Goal: Information Seeking & Learning: Learn about a topic

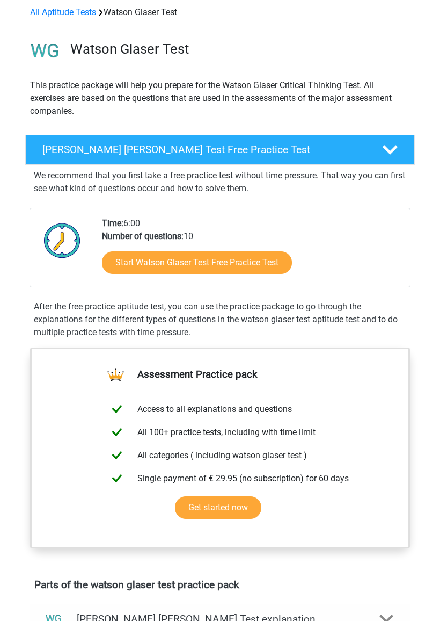
scroll to position [52, 0]
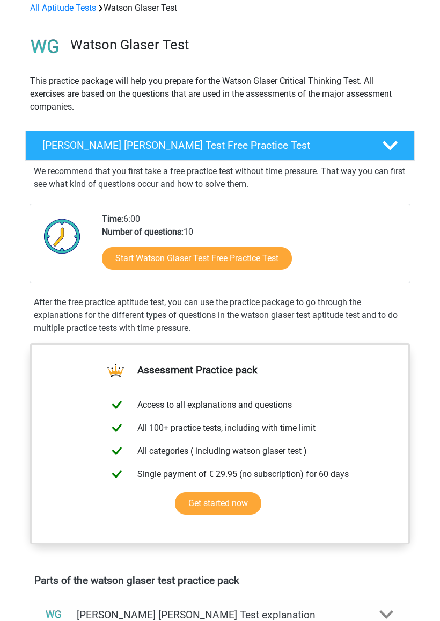
click at [286, 261] on link "Start Watson Glaser Test Free Practice Test" at bounding box center [197, 258] width 190 height 23
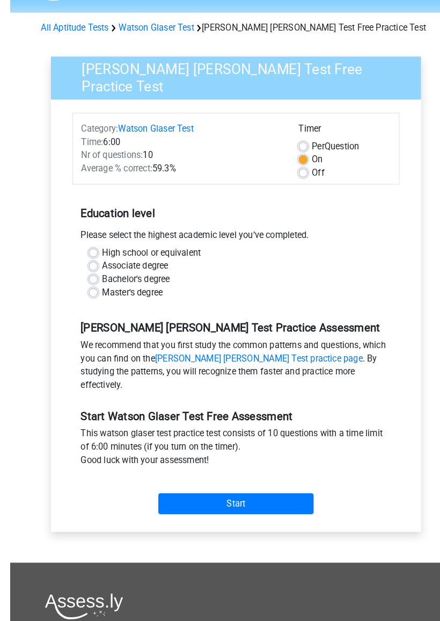
scroll to position [30, 0]
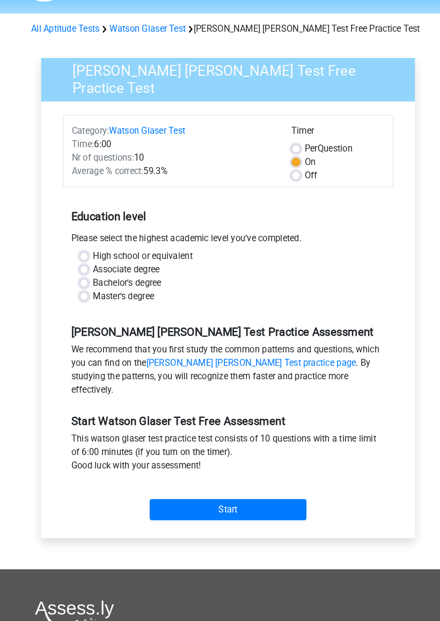
click at [294, 169] on label "Off" at bounding box center [300, 171] width 12 height 13
click at [281, 169] on input "Off" at bounding box center [285, 170] width 9 height 11
radio input "true"
click at [294, 169] on label "Off" at bounding box center [300, 171] width 12 height 13
click at [284, 169] on input "Off" at bounding box center [285, 170] width 9 height 11
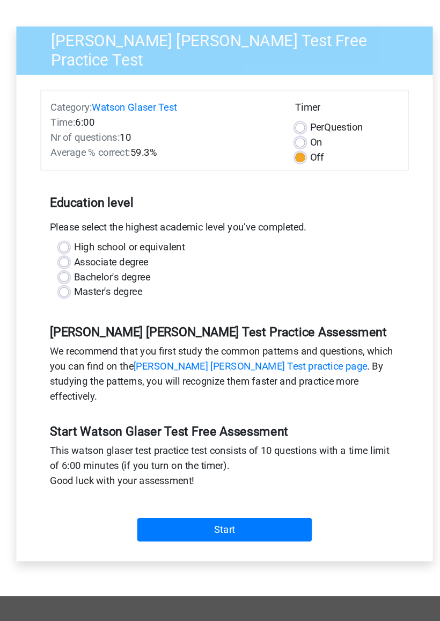
click at [90, 243] on label "High school or equivalent" at bounding box center [138, 249] width 96 height 13
click at [77, 243] on input "High school or equivalent" at bounding box center [81, 248] width 9 height 11
radio input "true"
click at [234, 483] on input "Start" at bounding box center [219, 493] width 151 height 20
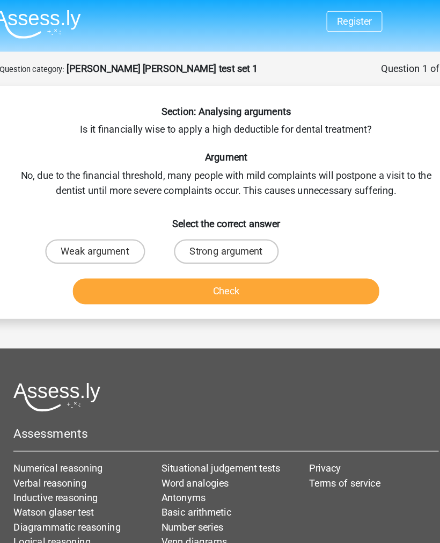
click at [216, 227] on label "Strong argument" at bounding box center [220, 219] width 92 height 21
click at [220, 227] on input "Strong argument" at bounding box center [223, 223] width 7 height 7
radio input "true"
click at [223, 254] on button "Check" at bounding box center [220, 255] width 269 height 23
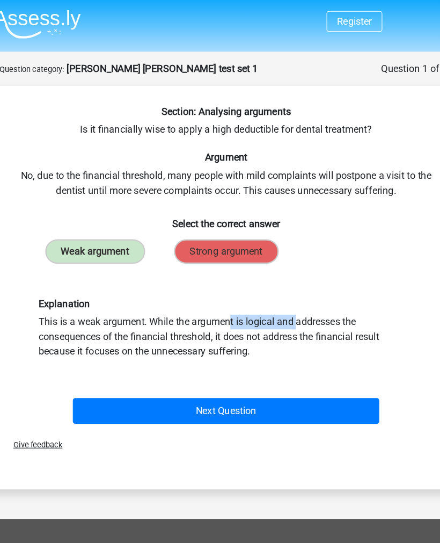
click at [119, 308] on div "Explanation This is a weak argument. While the argument is logical and addresse…" at bounding box center [220, 287] width 345 height 53
click at [203, 367] on button "Next Question" at bounding box center [220, 359] width 269 height 23
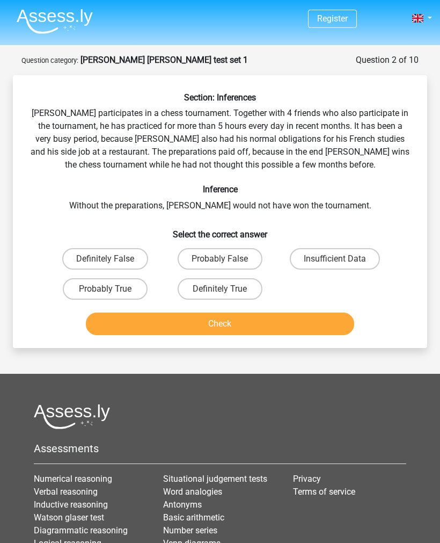
click at [225, 287] on label "Definitely True" at bounding box center [220, 288] width 85 height 21
click at [225, 289] on input "Definitely True" at bounding box center [223, 292] width 7 height 7
radio input "true"
click at [245, 329] on button "Check" at bounding box center [220, 323] width 269 height 23
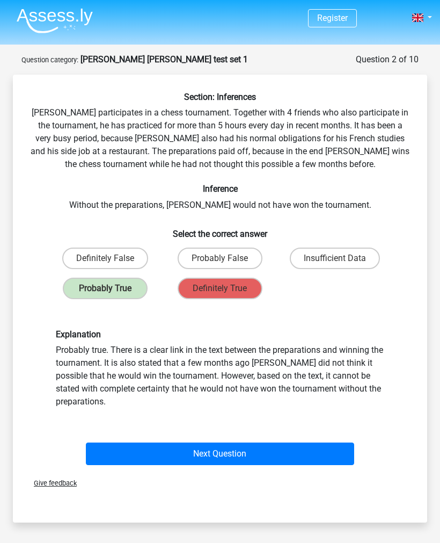
click at [121, 293] on label "Probably True" at bounding box center [105, 288] width 85 height 21
click at [254, 449] on button "Next Question" at bounding box center [220, 454] width 269 height 23
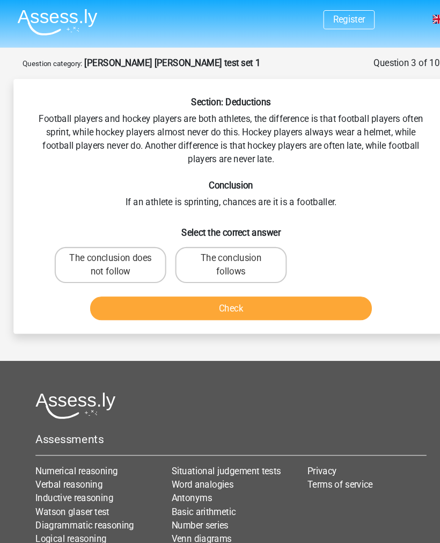
click at [220, 261] on label "The conclusion follows" at bounding box center [220, 252] width 106 height 34
click at [220, 253] on input "The conclusion follows" at bounding box center [223, 249] width 7 height 7
radio input "true"
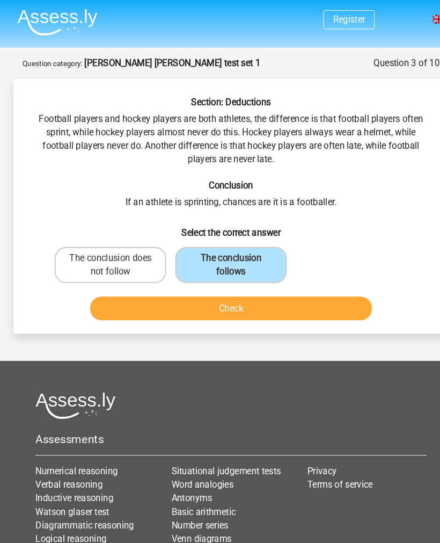
click at [270, 296] on button "Check" at bounding box center [220, 293] width 269 height 23
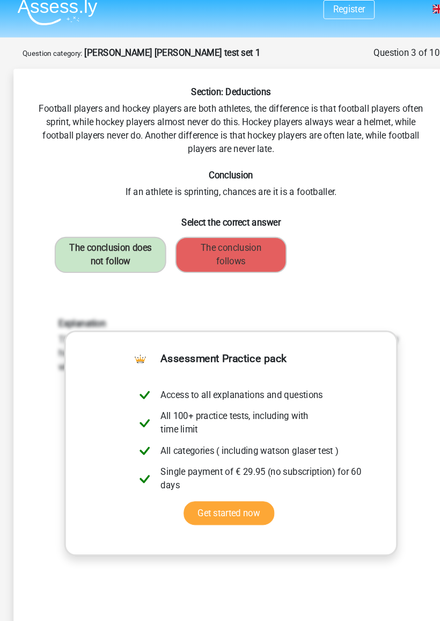
scroll to position [1, 0]
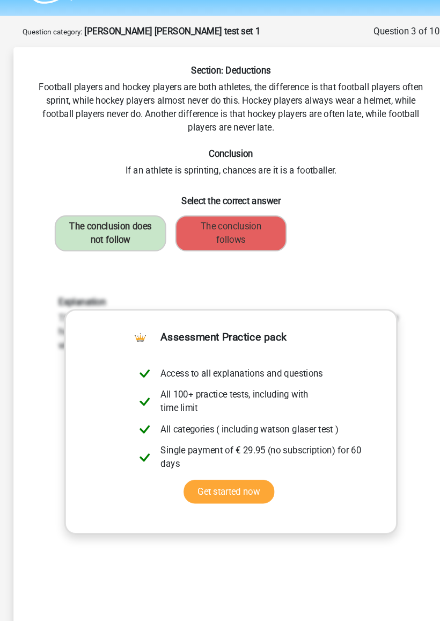
click at [84, 235] on label "The conclusion does not follow" at bounding box center [105, 252] width 106 height 34
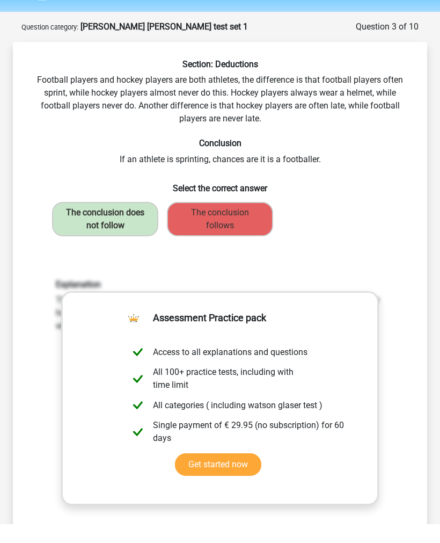
scroll to position [0, 0]
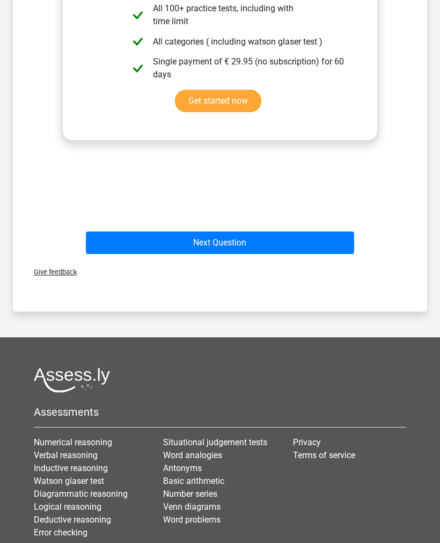
click at [101, 250] on button "Next Question" at bounding box center [220, 243] width 269 height 23
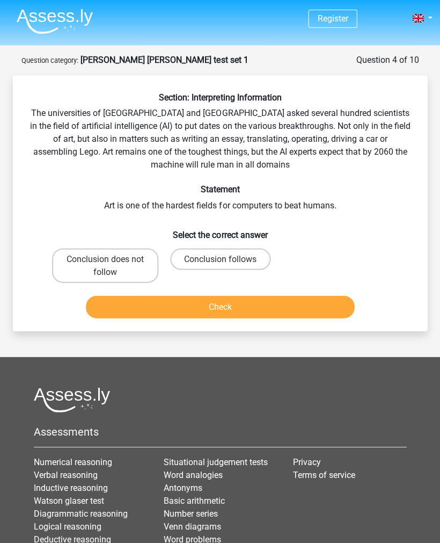
click at [83, 260] on label "Conclusion does not follow" at bounding box center [105, 265] width 106 height 34
click at [105, 260] on input "Conclusion does not follow" at bounding box center [108, 262] width 7 height 7
radio input "true"
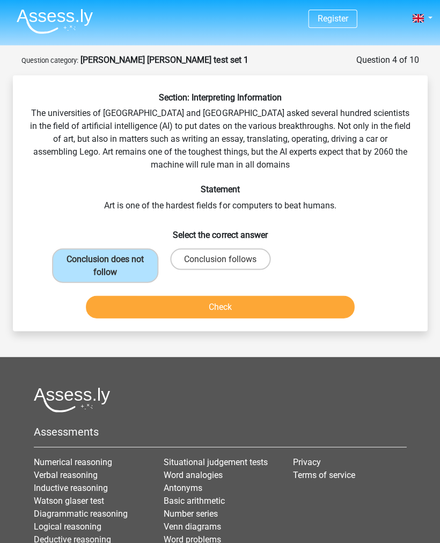
click at [106, 310] on button "Check" at bounding box center [220, 306] width 269 height 23
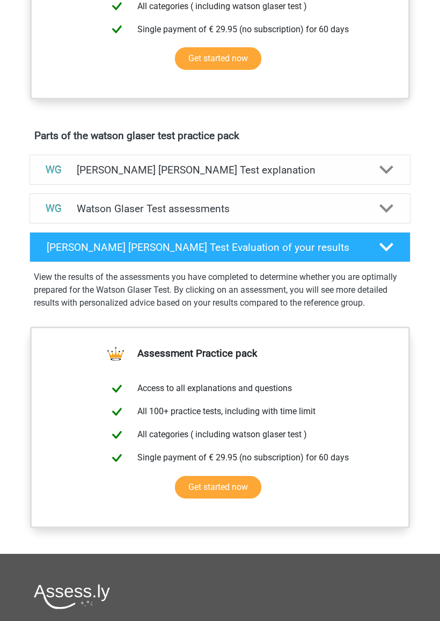
scroll to position [500, 0]
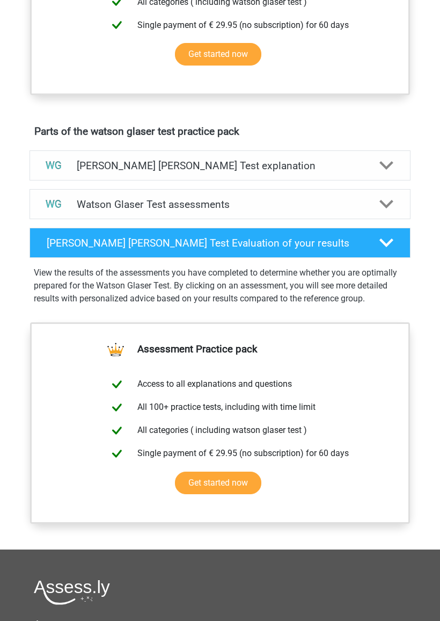
click at [14, 14] on div "Assessment Practice pack Access to all explanations and questions All 100+ prac…" at bounding box center [220, 8] width 432 height 227
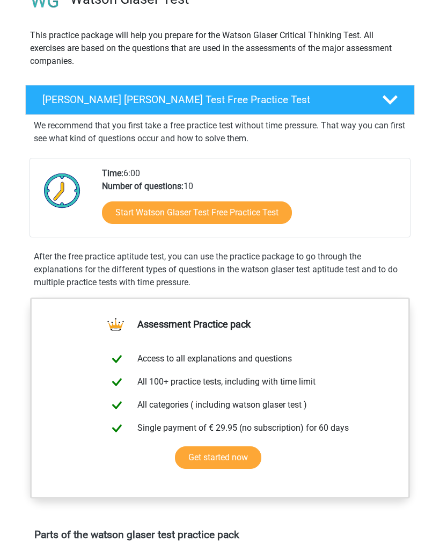
scroll to position [70, 0]
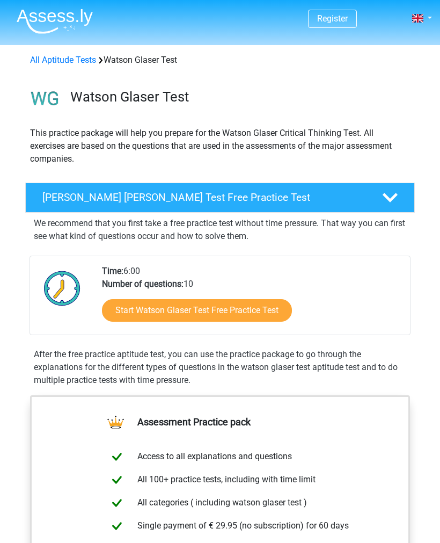
click at [370, 191] on div "Watson Glaser Test Free Practice Test" at bounding box center [204, 197] width 340 height 12
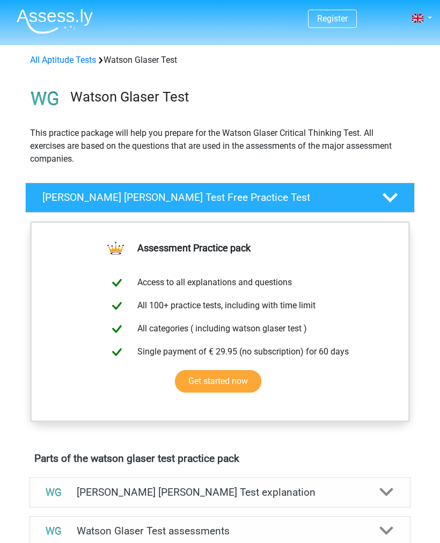
click at [365, 210] on div "Watson Glaser Test Free Practice Test" at bounding box center [220, 198] width 390 height 30
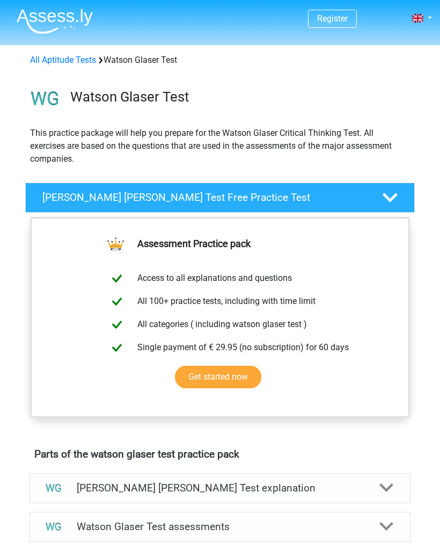
click at [385, 198] on icon at bounding box center [390, 197] width 15 height 15
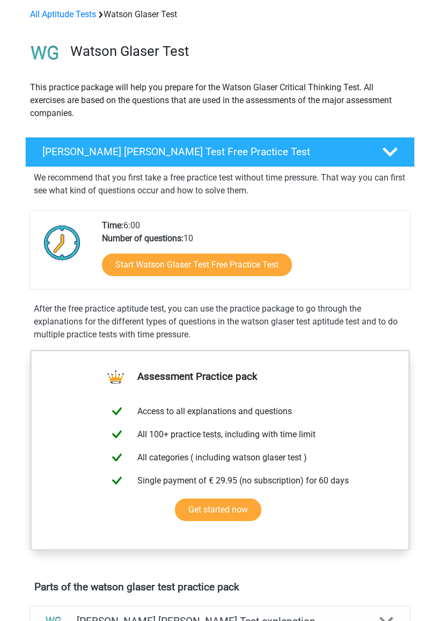
scroll to position [55, 0]
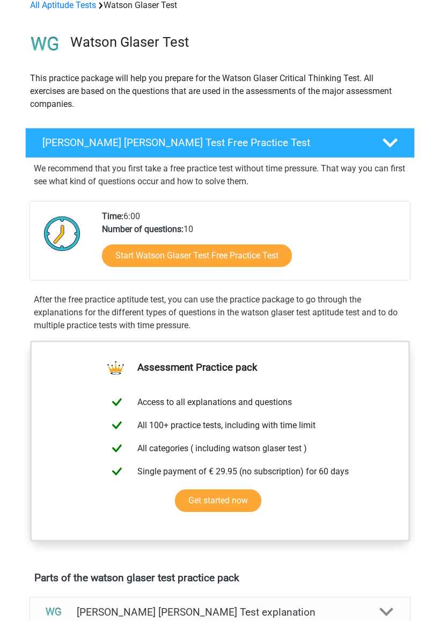
click at [271, 251] on link "Start Watson Glaser Test Free Practice Test" at bounding box center [197, 255] width 190 height 23
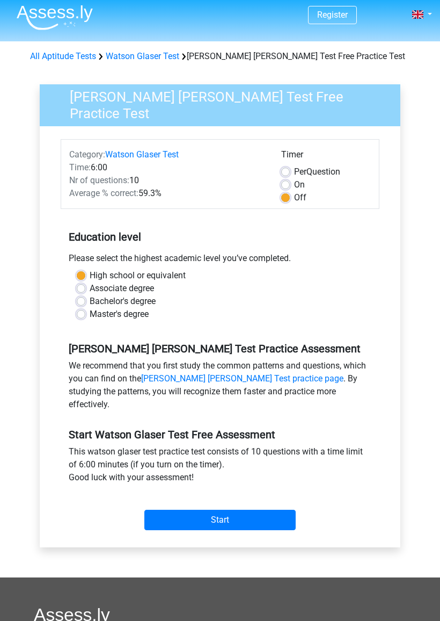
scroll to position [4, 0]
click at [250, 509] on input "Start" at bounding box center [219, 519] width 151 height 20
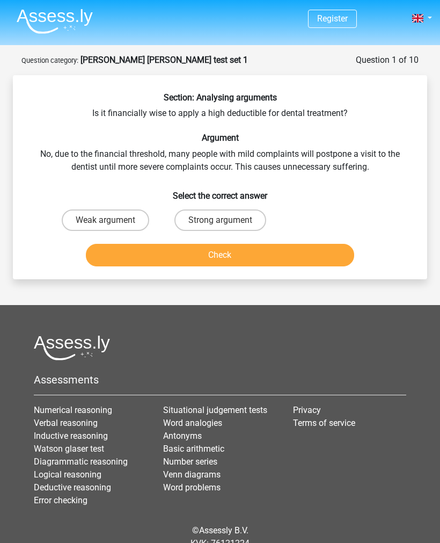
click at [129, 225] on label "Weak argument" at bounding box center [105, 219] width 87 height 21
click at [112, 225] on input "Weak argument" at bounding box center [108, 223] width 7 height 7
radio input "true"
click at [304, 254] on button "Check" at bounding box center [220, 255] width 269 height 23
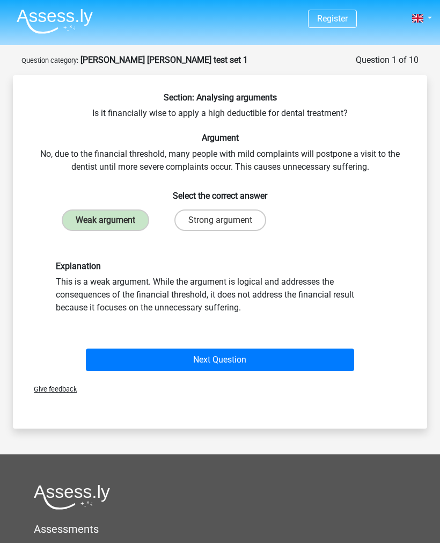
click at [292, 359] on button "Next Question" at bounding box center [220, 359] width 269 height 23
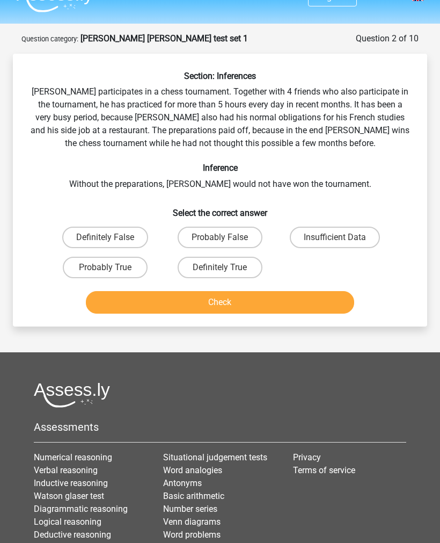
scroll to position [19, 0]
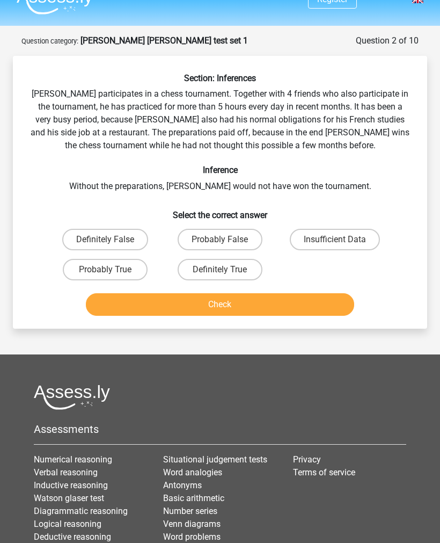
click at [122, 260] on label "Probably True" at bounding box center [105, 269] width 85 height 21
click at [112, 269] on input "Probably True" at bounding box center [108, 272] width 7 height 7
radio input "true"
click at [178, 303] on button "Check" at bounding box center [220, 304] width 269 height 23
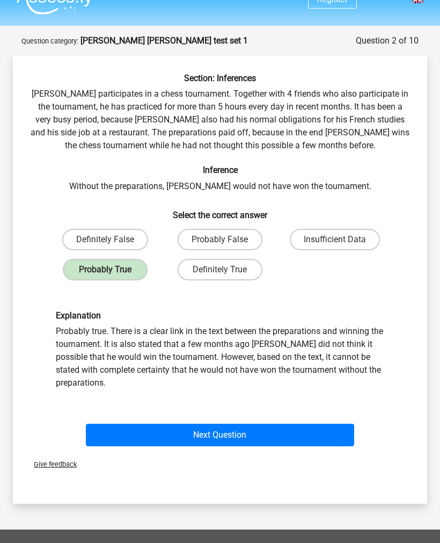
click at [237, 434] on button "Next Question" at bounding box center [220, 435] width 269 height 23
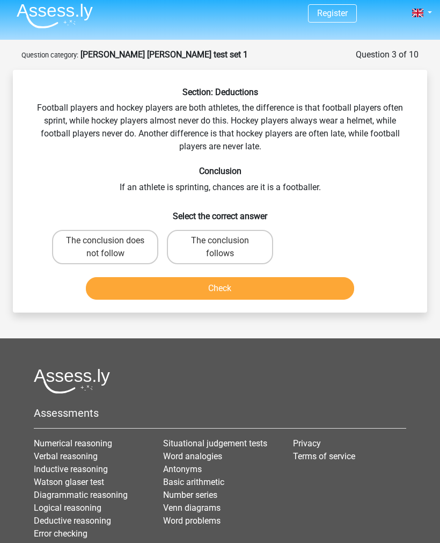
scroll to position [2, 0]
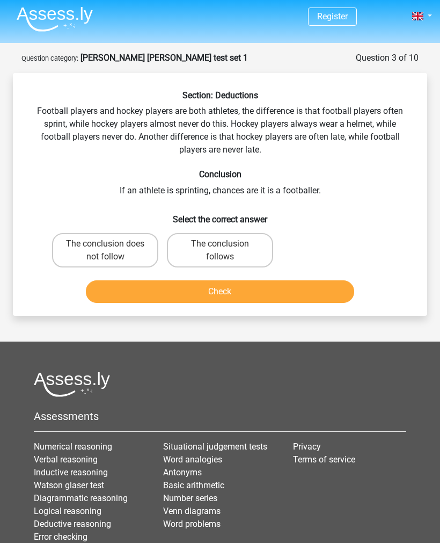
click at [134, 250] on label "The conclusion does not follow" at bounding box center [105, 251] width 106 height 34
click at [112, 250] on input "The conclusion does not follow" at bounding box center [108, 247] width 7 height 7
radio input "true"
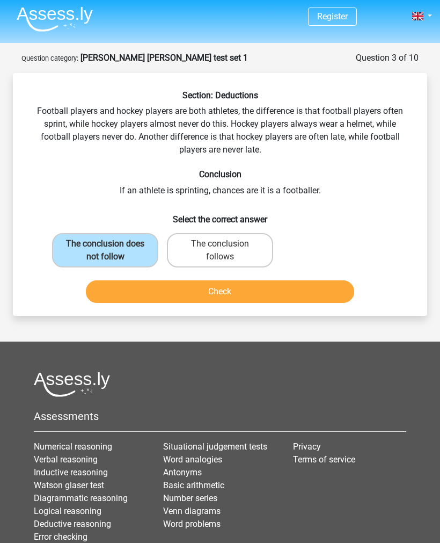
click at [184, 280] on button "Check" at bounding box center [220, 291] width 269 height 23
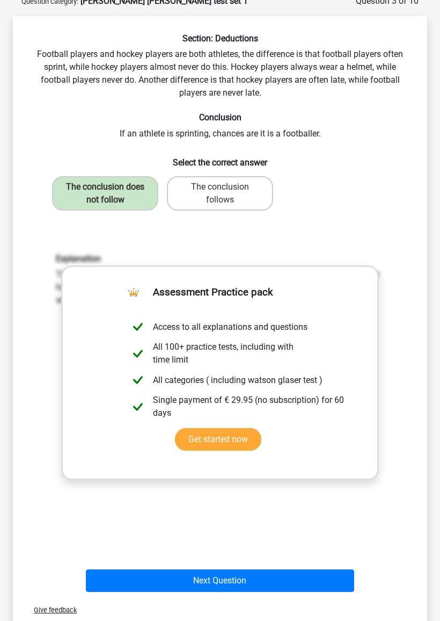
scroll to position [59, 0]
click at [281, 542] on button "Next Question" at bounding box center [220, 580] width 269 height 23
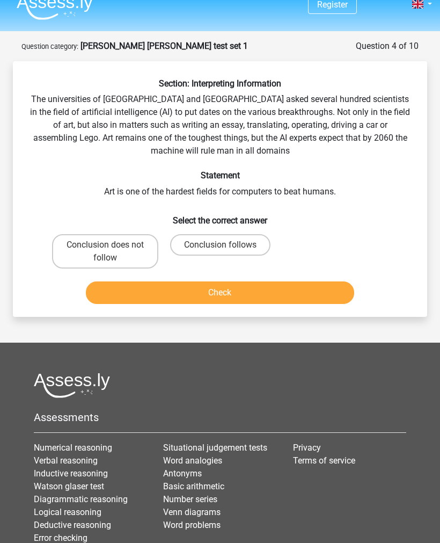
scroll to position [0, 0]
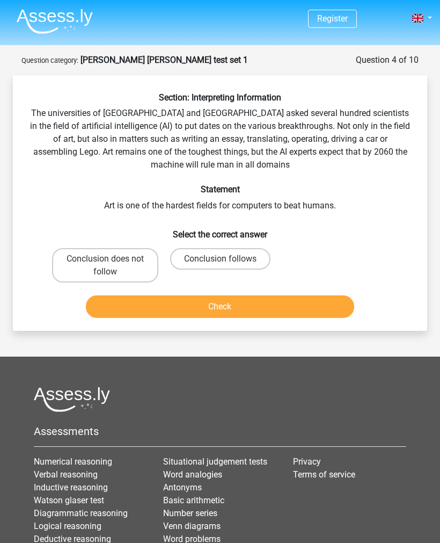
click at [201, 259] on label "Conclusion follows" at bounding box center [220, 258] width 100 height 21
click at [220, 259] on input "Conclusion follows" at bounding box center [223, 262] width 7 height 7
radio input "true"
click at [244, 296] on button "Check" at bounding box center [220, 306] width 269 height 23
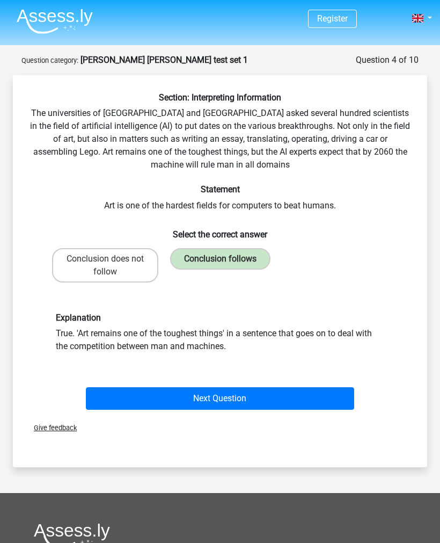
click at [262, 398] on button "Next Question" at bounding box center [220, 398] width 269 height 23
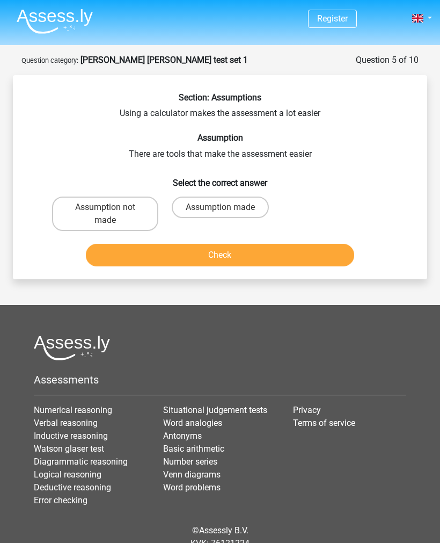
click at [265, 210] on label "Assumption made" at bounding box center [220, 206] width 97 height 21
click at [227, 210] on input "Assumption made" at bounding box center [223, 210] width 7 height 7
radio input "true"
click at [283, 255] on button "Check" at bounding box center [220, 255] width 269 height 23
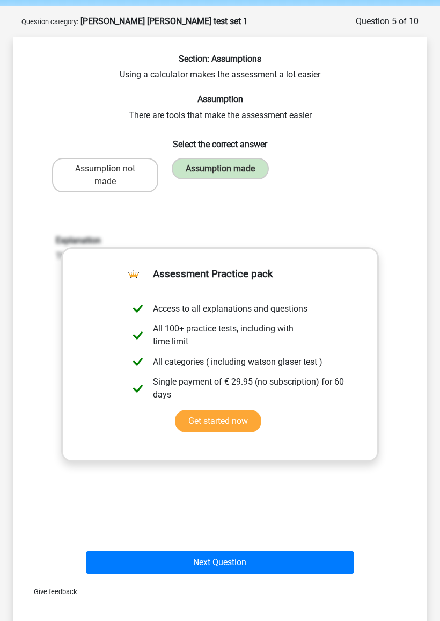
scroll to position [46, 0]
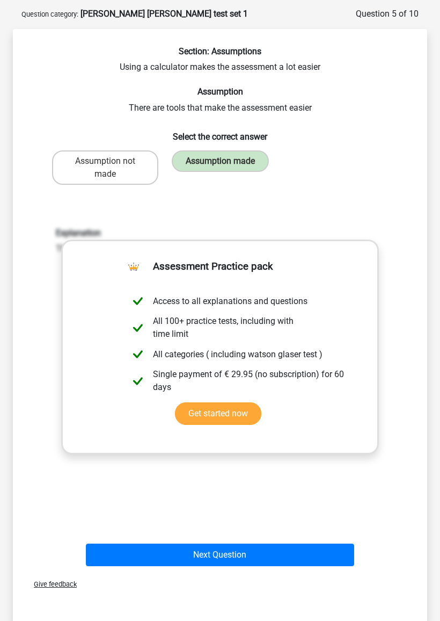
click at [252, 542] on button "Next Question" at bounding box center [220, 555] width 269 height 23
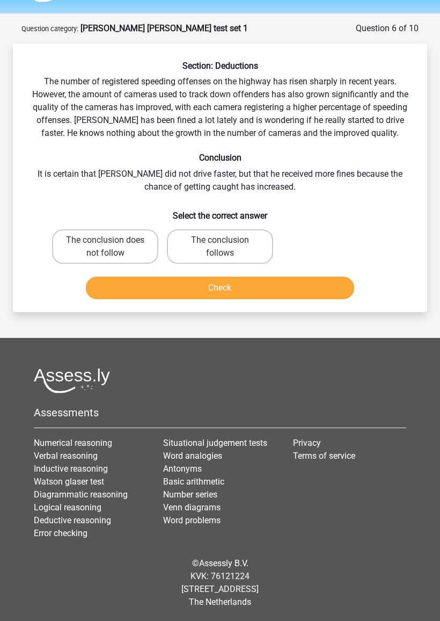
click at [132, 245] on label "The conclusion does not follow" at bounding box center [105, 246] width 106 height 34
click at [112, 245] on input "The conclusion does not follow" at bounding box center [108, 243] width 7 height 7
radio input "true"
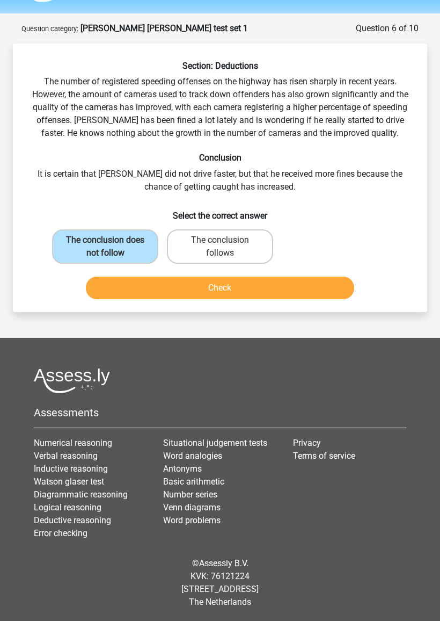
click at [279, 283] on button "Check" at bounding box center [220, 287] width 269 height 23
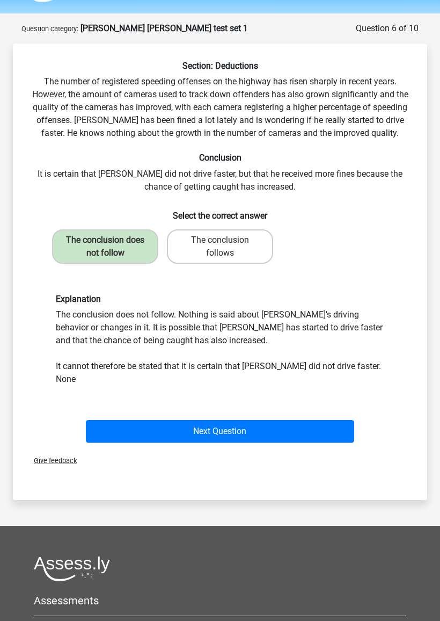
click at [257, 420] on button "Next Question" at bounding box center [220, 431] width 269 height 23
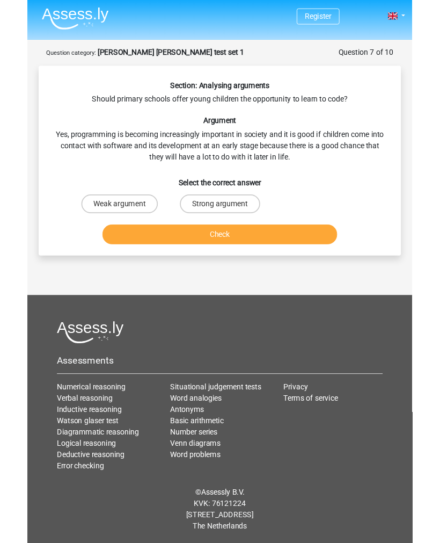
scroll to position [0, 0]
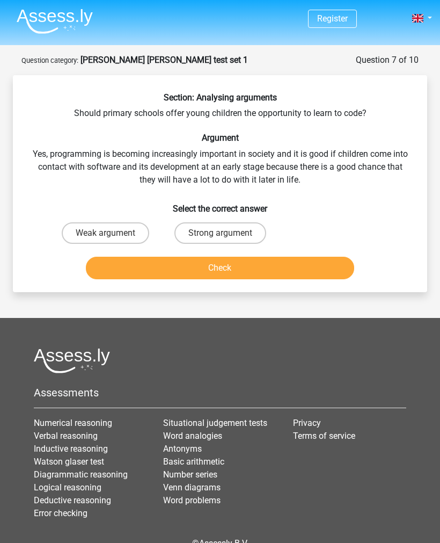
click at [180, 229] on label "Strong argument" at bounding box center [220, 232] width 92 height 21
click at [220, 233] on input "Strong argument" at bounding box center [223, 236] width 7 height 7
radio input "true"
click at [260, 266] on button "Check" at bounding box center [220, 268] width 269 height 23
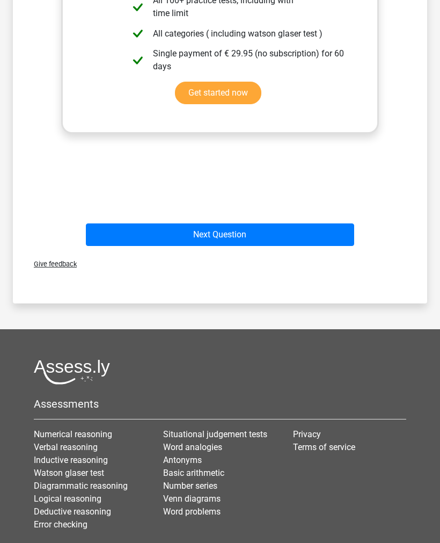
click at [323, 237] on button "Next Question" at bounding box center [220, 235] width 269 height 23
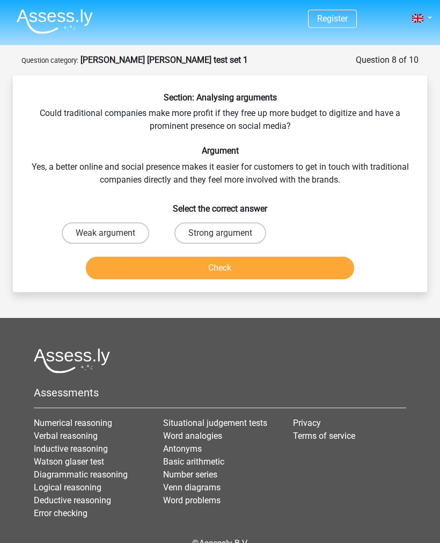
click at [89, 232] on label "Weak argument" at bounding box center [105, 232] width 87 height 21
click at [105, 233] on input "Weak argument" at bounding box center [108, 236] width 7 height 7
radio input "true"
click at [109, 268] on button "Check" at bounding box center [220, 268] width 269 height 23
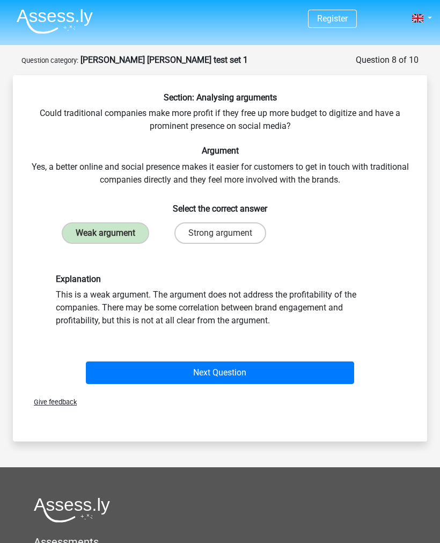
click at [108, 376] on button "Next Question" at bounding box center [220, 372] width 269 height 23
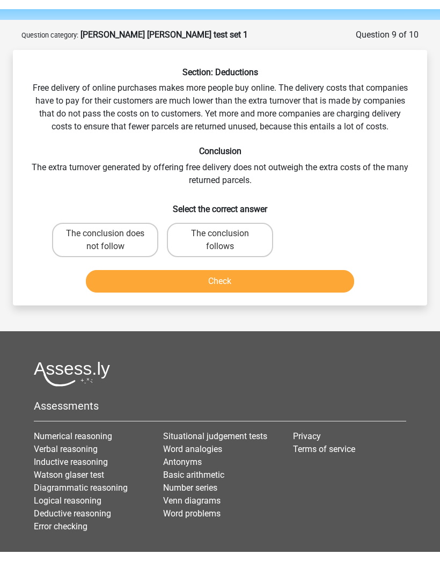
scroll to position [30, 0]
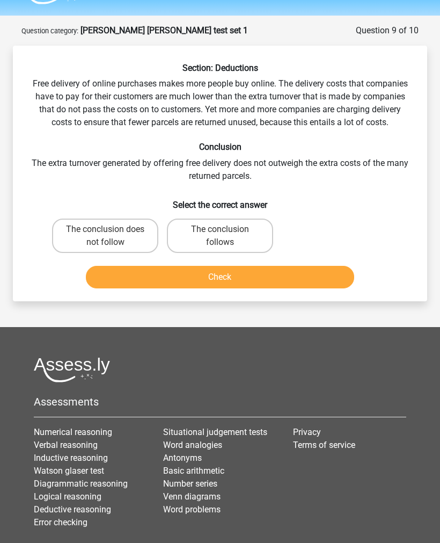
click at [233, 223] on label "The conclusion follows" at bounding box center [220, 235] width 106 height 34
click at [227, 229] on input "The conclusion follows" at bounding box center [223, 232] width 7 height 7
radio input "true"
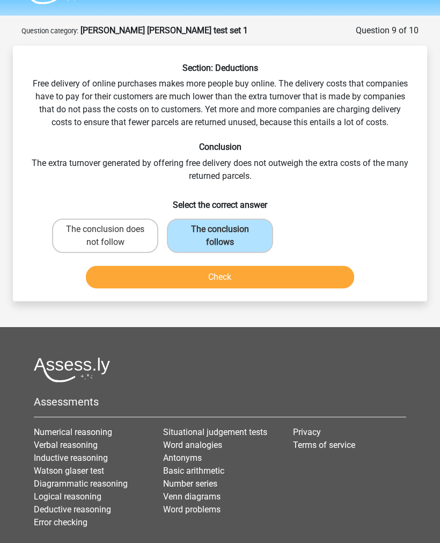
click at [242, 234] on label "The conclusion follows" at bounding box center [220, 235] width 106 height 34
click at [227, 234] on input "The conclusion follows" at bounding box center [223, 232] width 7 height 7
click at [274, 277] on button "Check" at bounding box center [220, 277] width 269 height 23
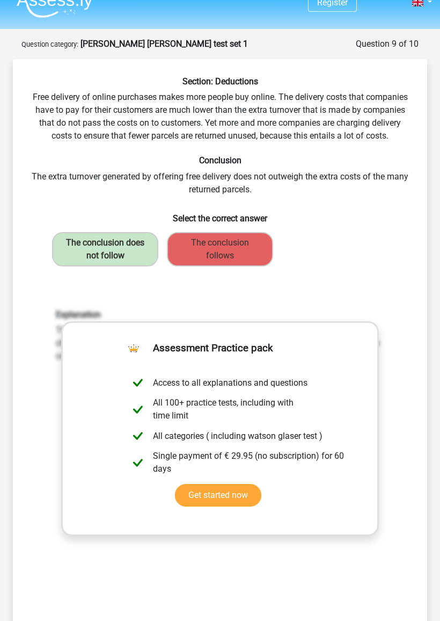
scroll to position [0, 0]
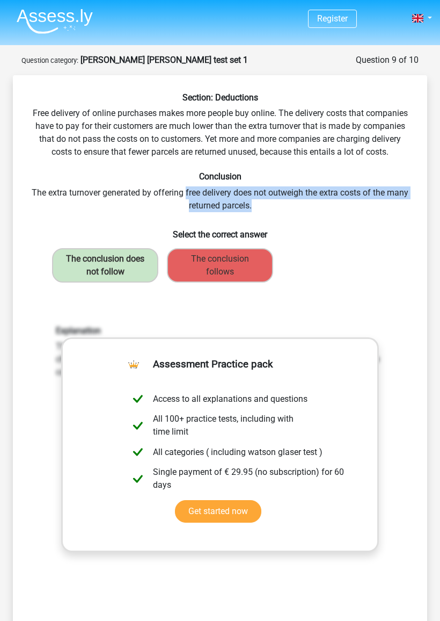
click at [342, 222] on h6 "Select the correct answer" at bounding box center [220, 230] width 380 height 19
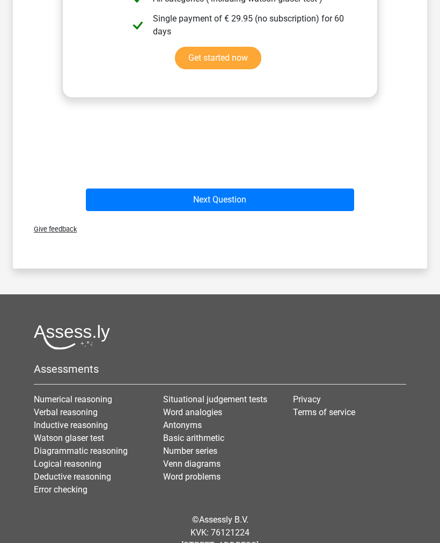
click at [316, 209] on button "Next Question" at bounding box center [220, 200] width 269 height 23
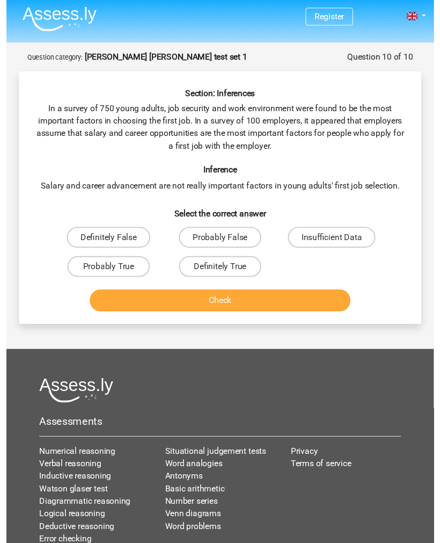
scroll to position [9, 0]
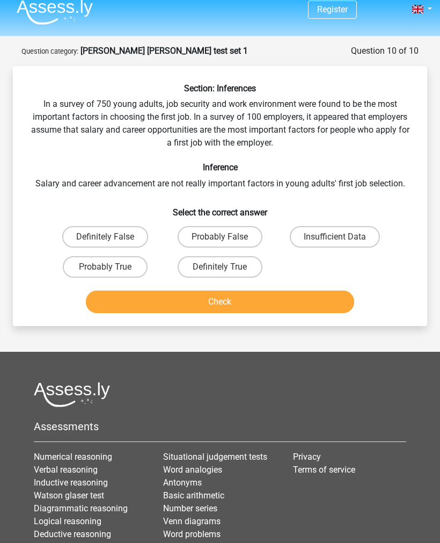
click at [267, 229] on div "Probably False" at bounding box center [220, 237] width 106 height 21
click at [245, 232] on label "Probably False" at bounding box center [220, 237] width 85 height 21
click at [227, 237] on input "Probably False" at bounding box center [223, 240] width 7 height 7
radio input "true"
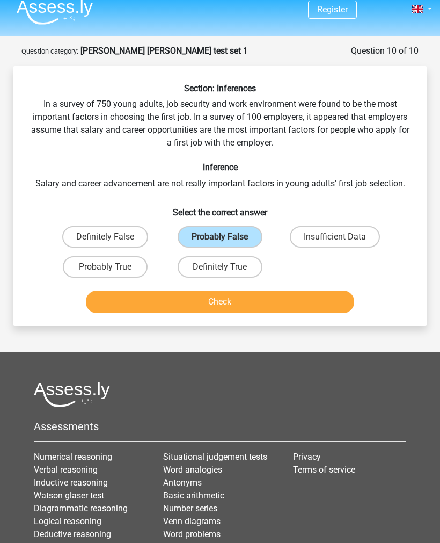
click at [279, 299] on button "Check" at bounding box center [220, 301] width 269 height 23
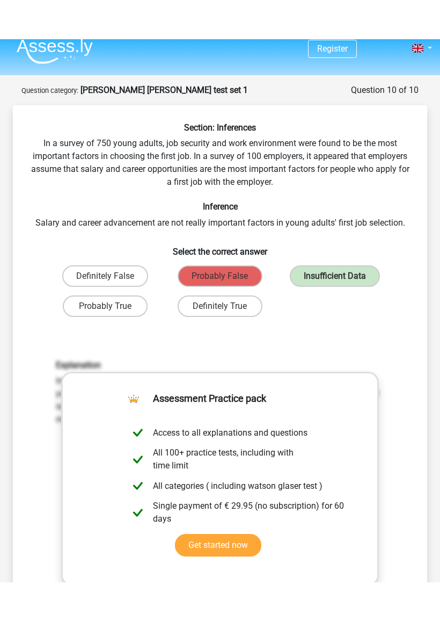
scroll to position [0, 0]
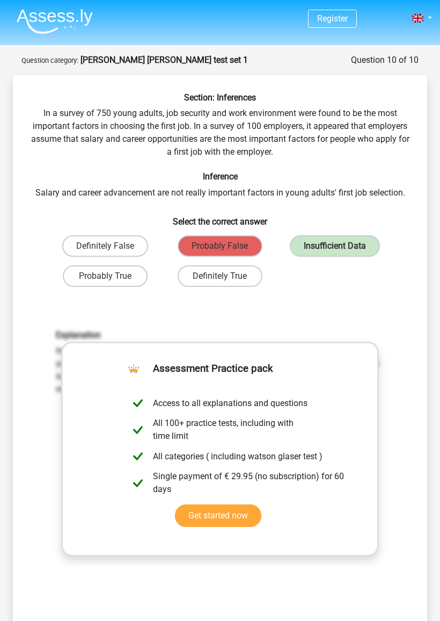
click at [354, 260] on div "Insufficient Data" at bounding box center [335, 246] width 115 height 30
click at [358, 262] on div "Definitely False Probably False Insufficient Data Probably True Definitely True" at bounding box center [220, 261] width 345 height 60
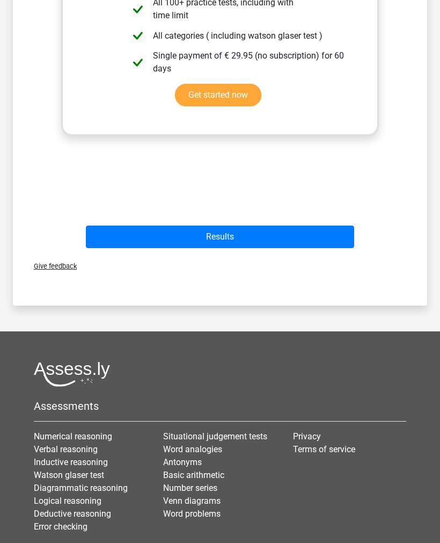
scroll to position [430, 0]
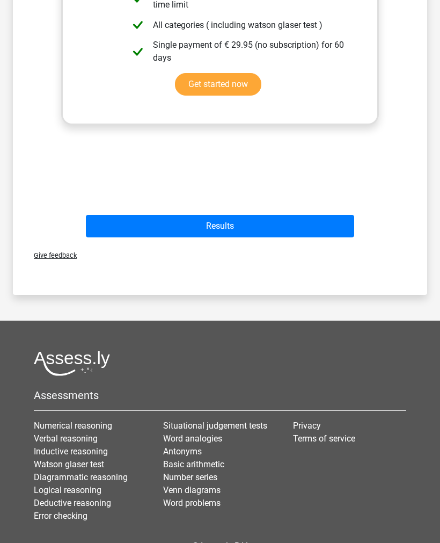
click at [327, 229] on button "Results" at bounding box center [220, 226] width 269 height 23
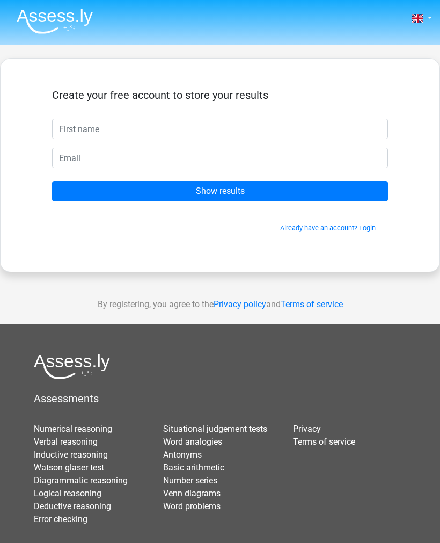
click at [325, 136] on input "text" at bounding box center [220, 129] width 336 height 20
type input "N"
type input "Noorulainkasumbi"
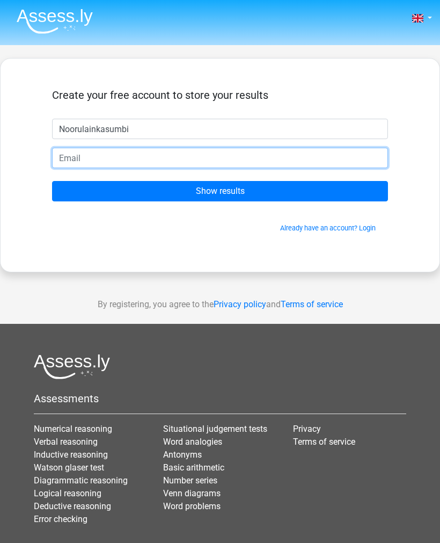
type input "[EMAIL_ADDRESS][DOMAIN_NAME]"
click at [131, 154] on input "[EMAIL_ADDRESS][DOMAIN_NAME]" at bounding box center [220, 158] width 336 height 20
click at [178, 168] on input "[EMAIL_ADDRESS][DOMAIN_NAME]" at bounding box center [220, 158] width 336 height 20
type input "[EMAIL_ADDRESS][DOMAIN_NAME]"
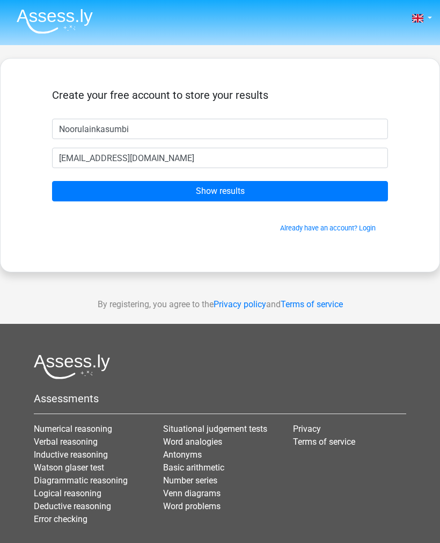
click at [360, 201] on input "Show results" at bounding box center [220, 191] width 336 height 20
click at [74, 198] on input "Show results" at bounding box center [220, 191] width 336 height 20
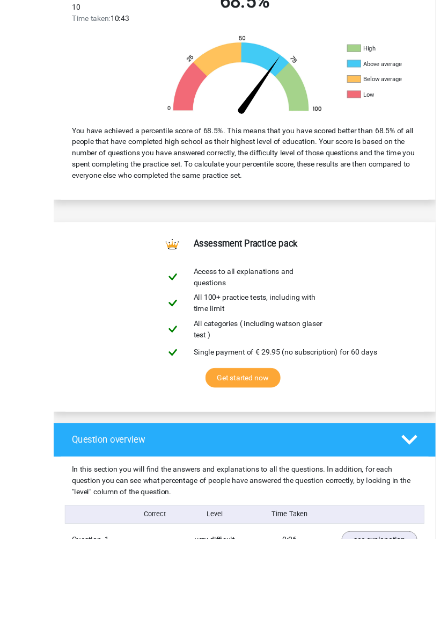
scroll to position [426, 0]
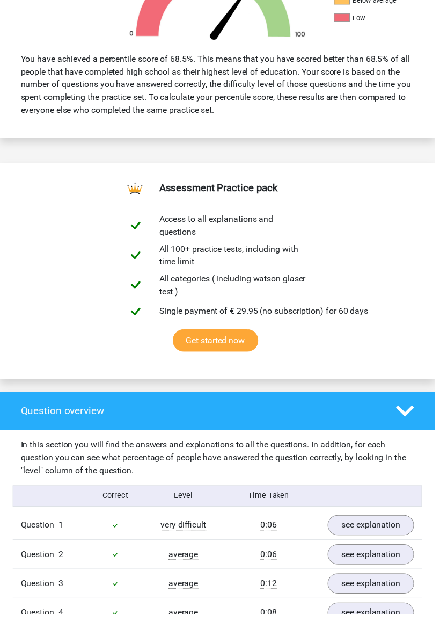
click at [251, 333] on link "Get started now" at bounding box center [218, 344] width 86 height 23
